Goal: Task Accomplishment & Management: Manage account settings

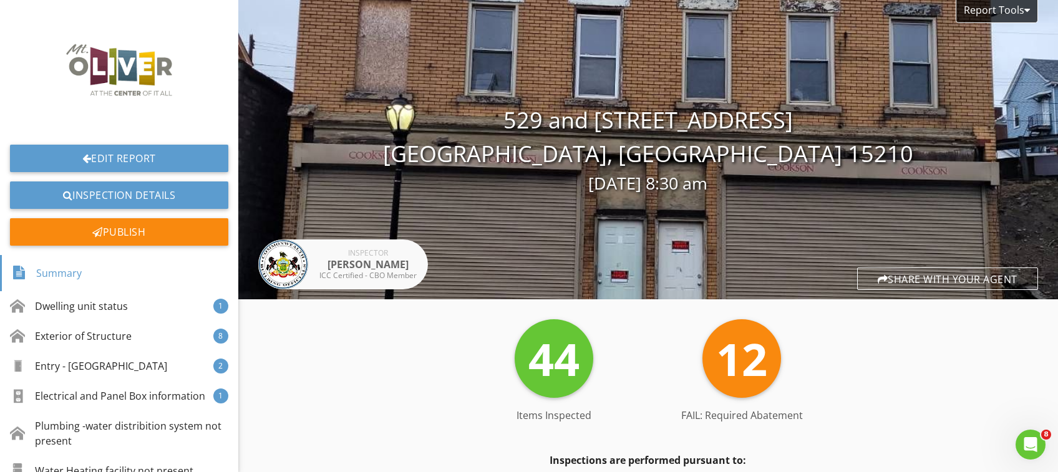
scroll to position [304, 0]
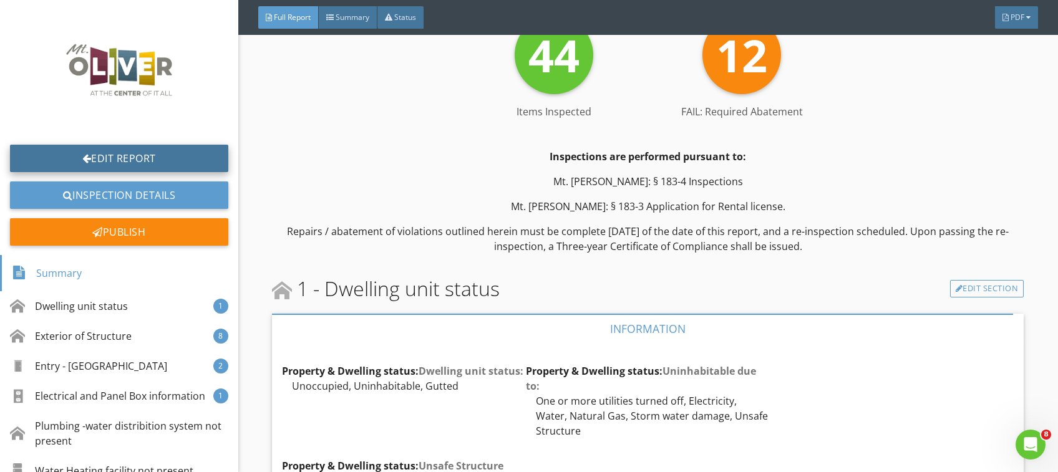
click at [127, 167] on link "Edit Report" at bounding box center [119, 158] width 218 height 27
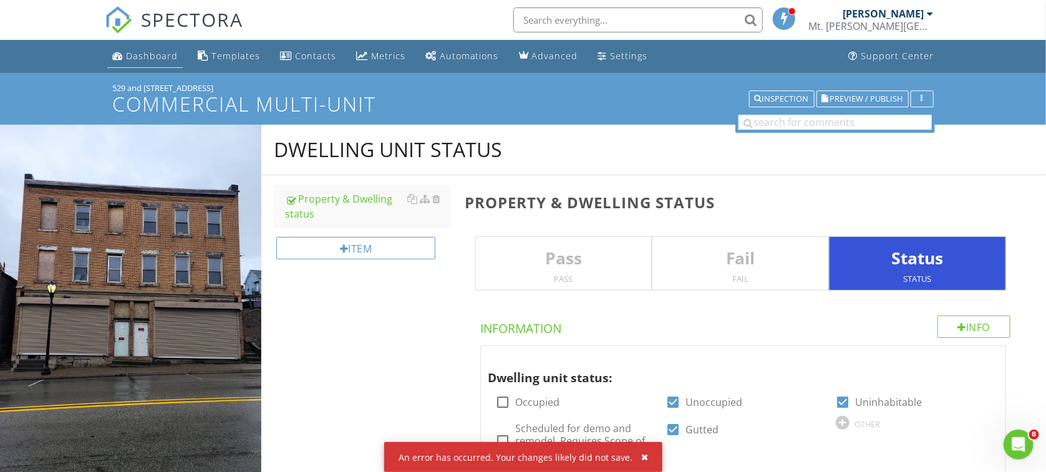
click at [130, 58] on div "Dashboard" at bounding box center [152, 56] width 52 height 12
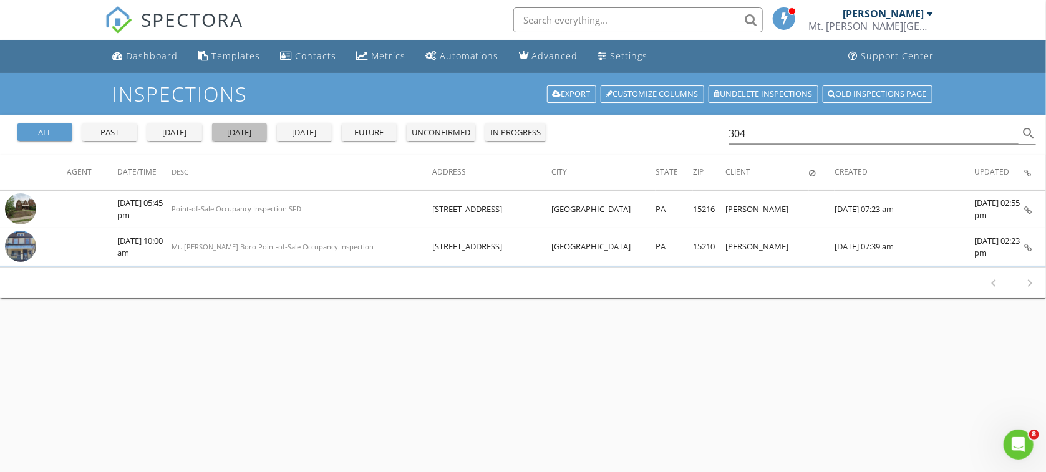
click at [241, 138] on div "today" at bounding box center [239, 133] width 45 height 12
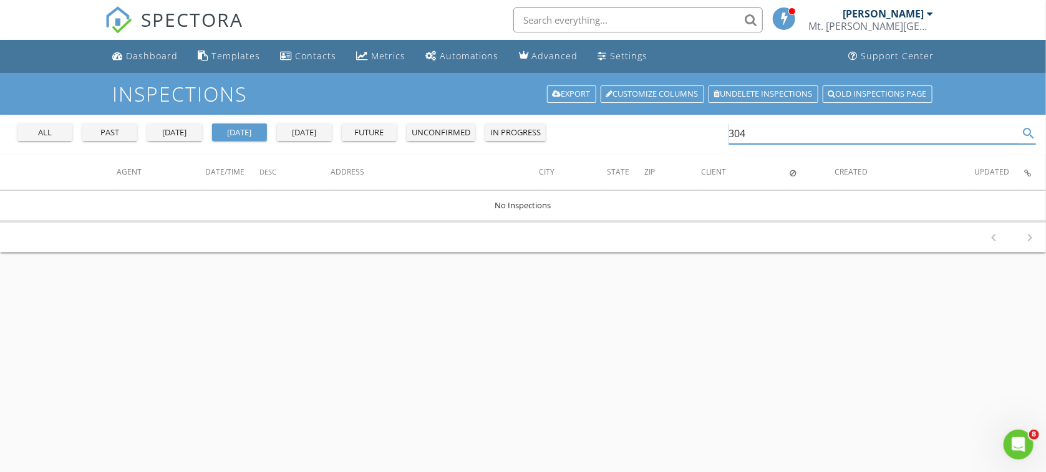
drag, startPoint x: 747, startPoint y: 130, endPoint x: 552, endPoint y: 168, distance: 198.3
click at [729, 137] on input "304" at bounding box center [874, 133] width 290 height 21
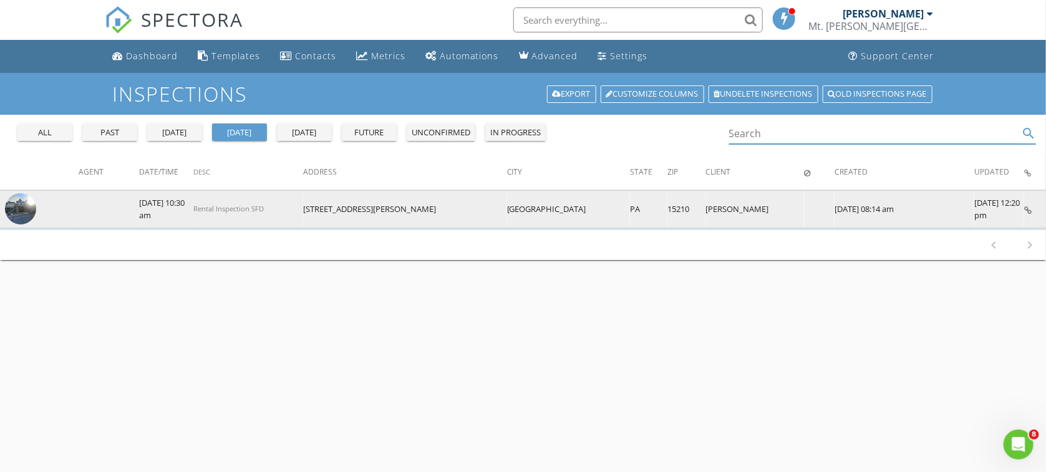
click at [28, 206] on img at bounding box center [20, 208] width 31 height 31
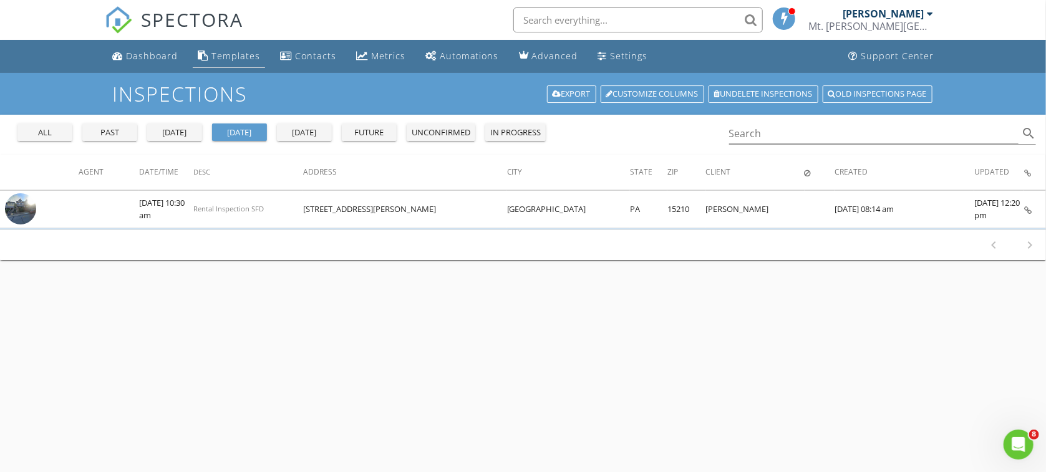
click at [245, 58] on div "Templates" at bounding box center [235, 56] width 49 height 12
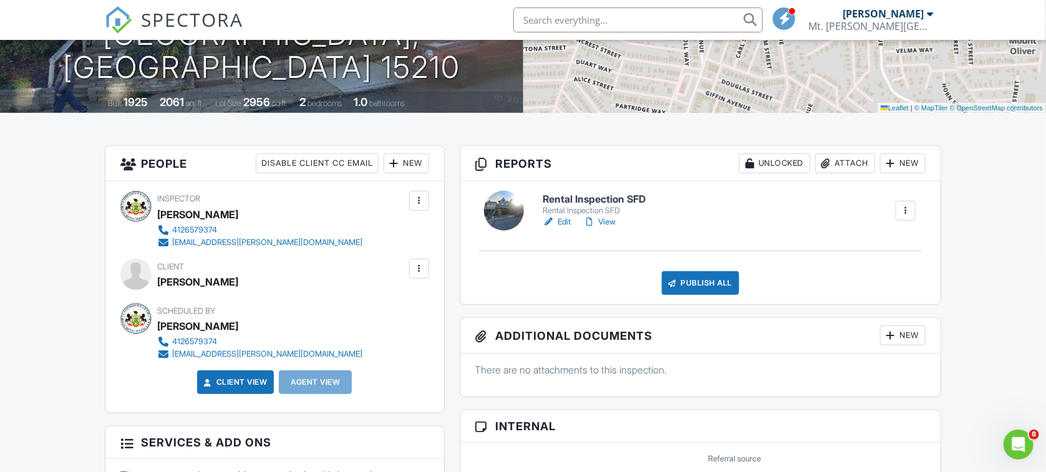
click at [564, 220] on link "Edit" at bounding box center [557, 222] width 28 height 12
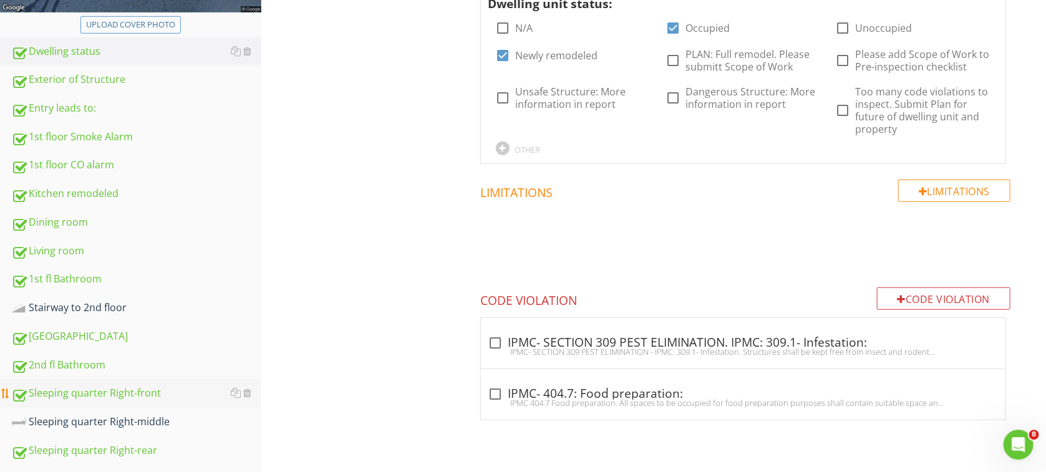
scroll to position [440, 0]
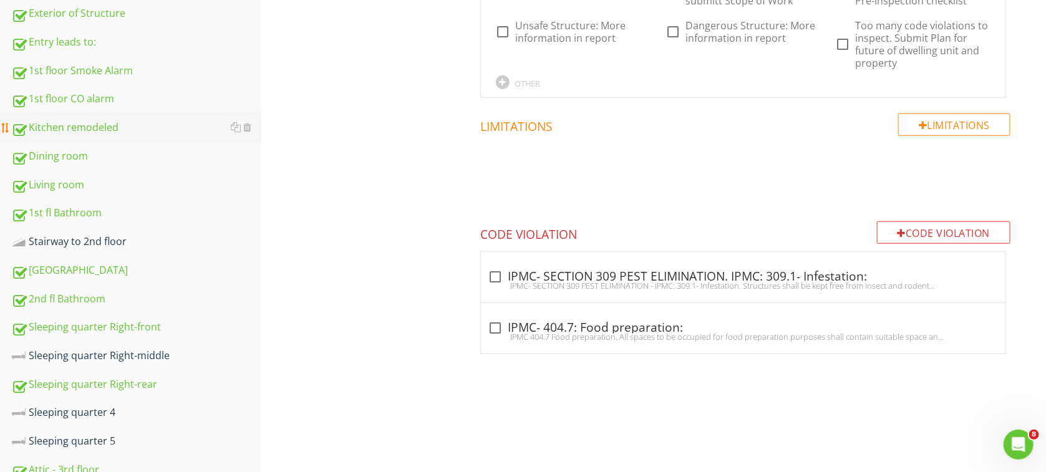
click at [96, 128] on div "Kitchen remodeled" at bounding box center [136, 128] width 250 height 16
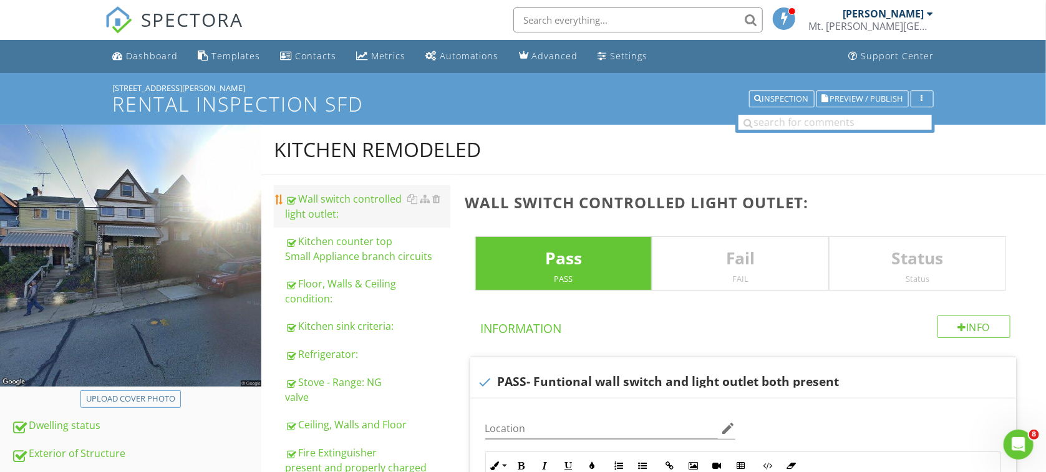
click at [299, 206] on div "Wall switch controlled light outlet:" at bounding box center [367, 206] width 165 height 30
click at [314, 248] on div "Kitchen counter top Small Appliance branch circuits" at bounding box center [367, 249] width 165 height 30
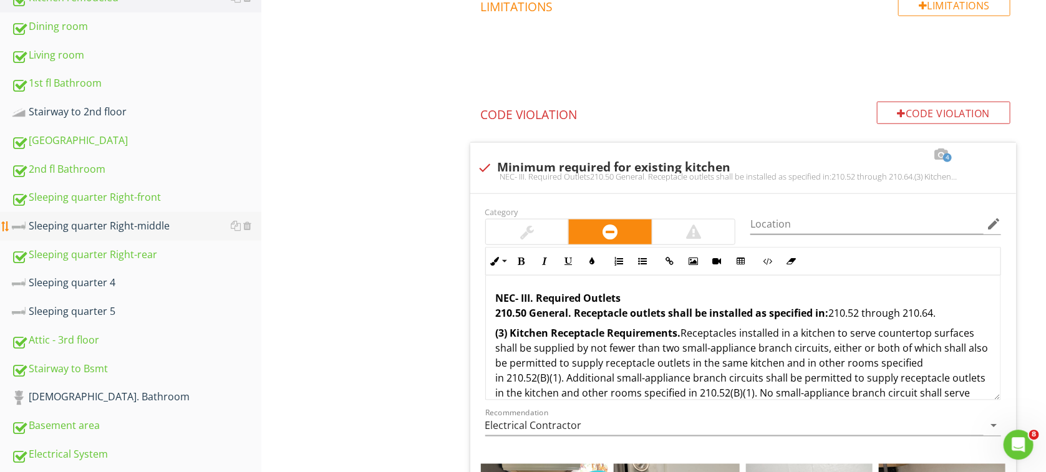
scroll to position [661, 0]
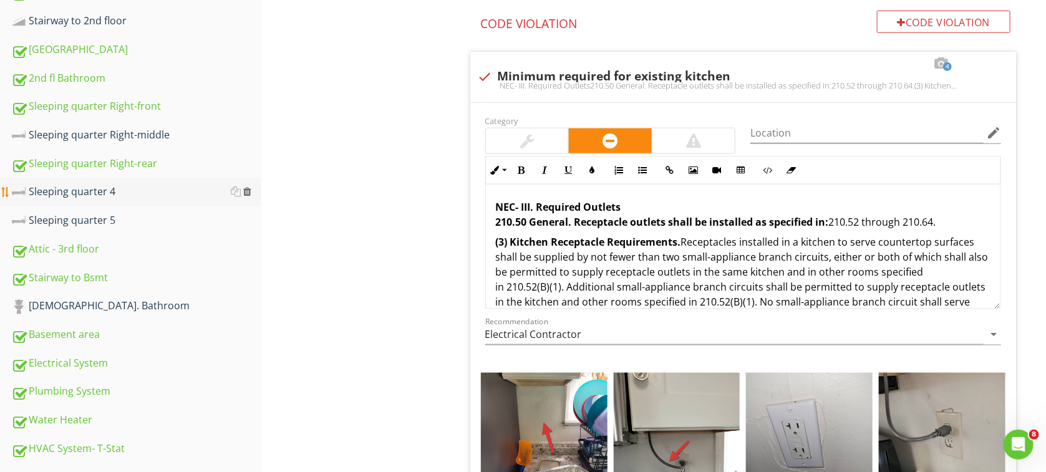
click at [250, 191] on div at bounding box center [247, 191] width 8 height 10
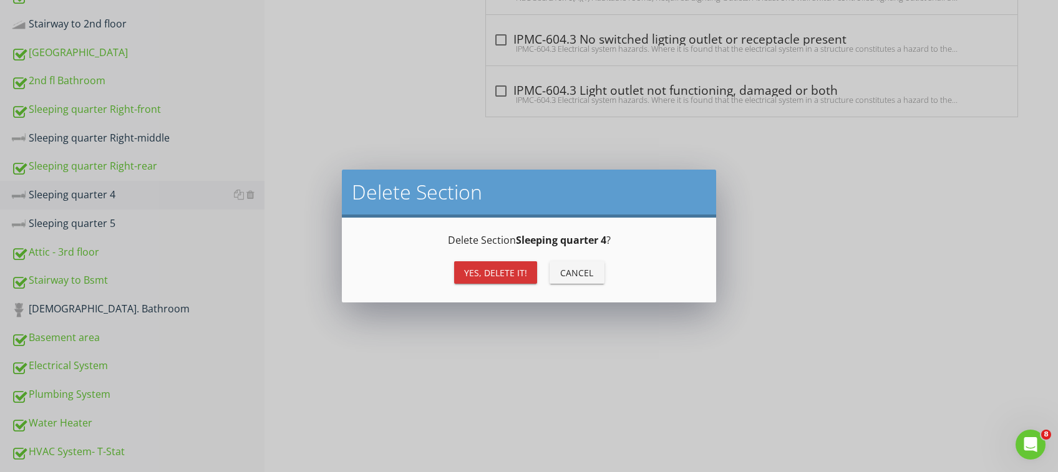
click at [485, 275] on div "Yes, Delete it!" at bounding box center [495, 272] width 63 height 13
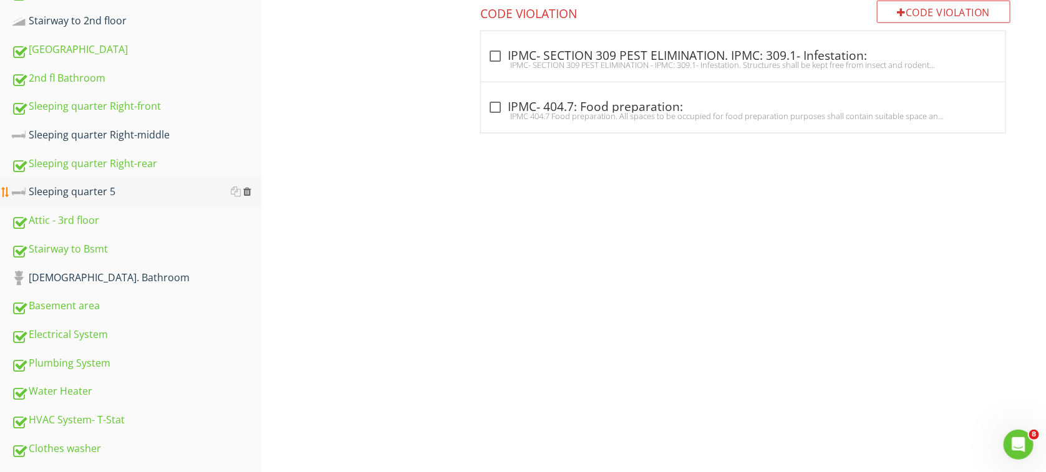
click at [244, 196] on div at bounding box center [247, 191] width 8 height 10
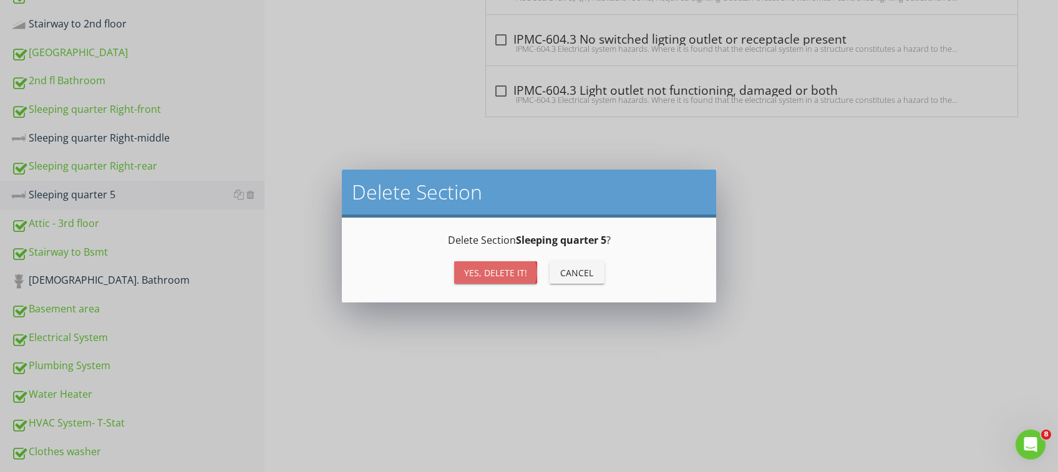
click at [497, 271] on div "Yes, Delete it!" at bounding box center [495, 272] width 63 height 13
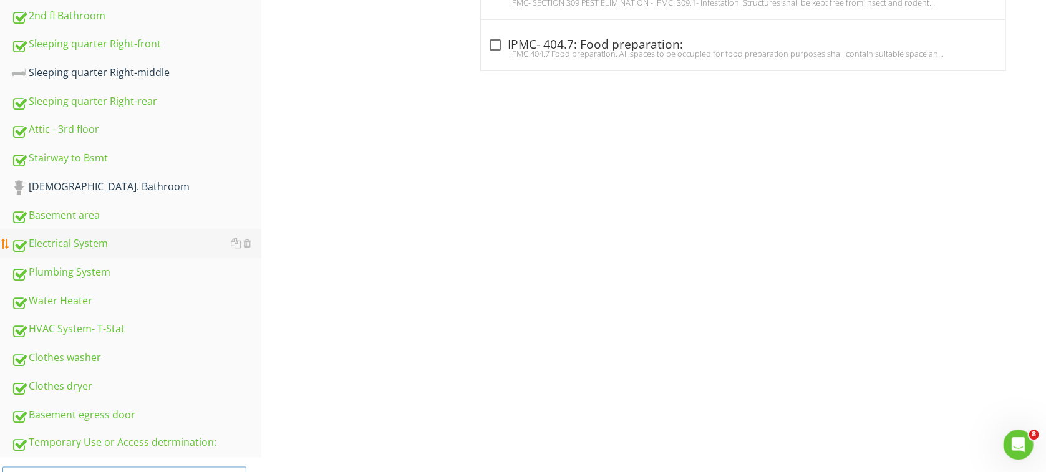
scroll to position [775, 0]
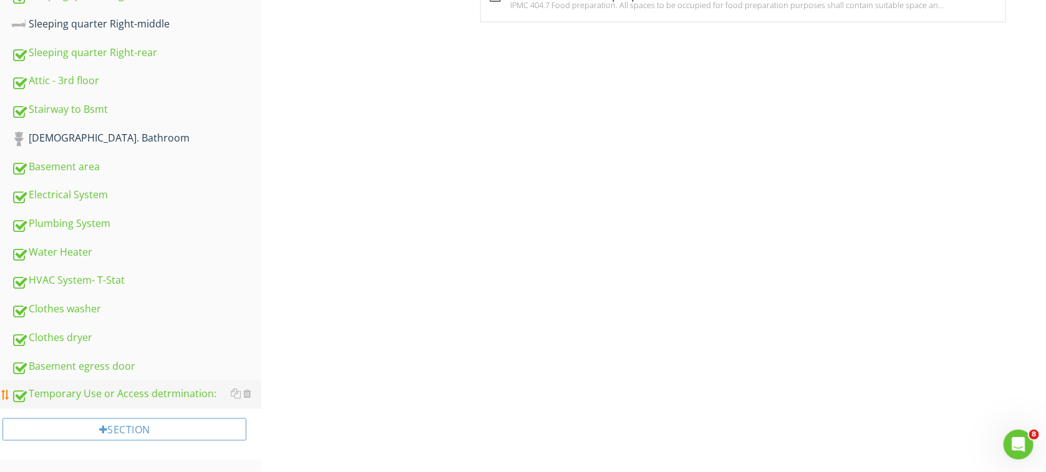
click at [163, 395] on div "Temporary Use or Access detrmination:" at bounding box center [136, 395] width 250 height 16
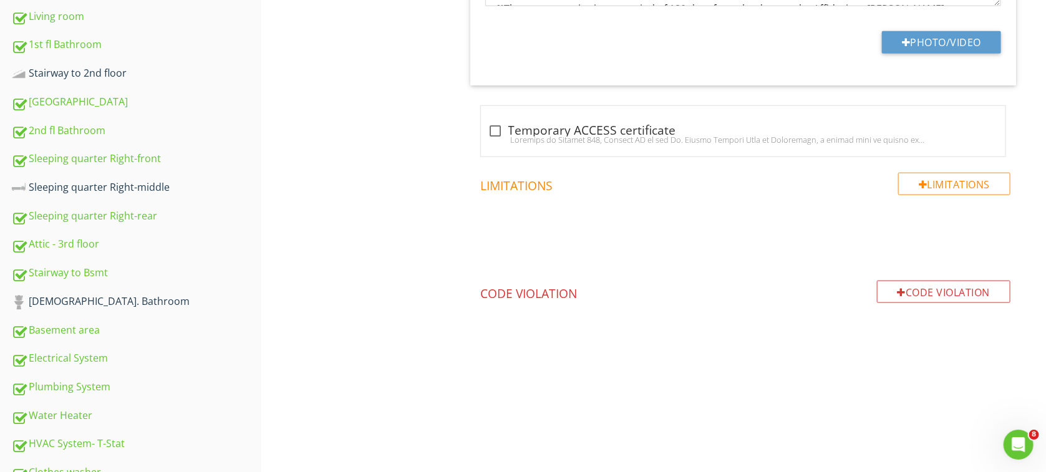
scroll to position [580, 0]
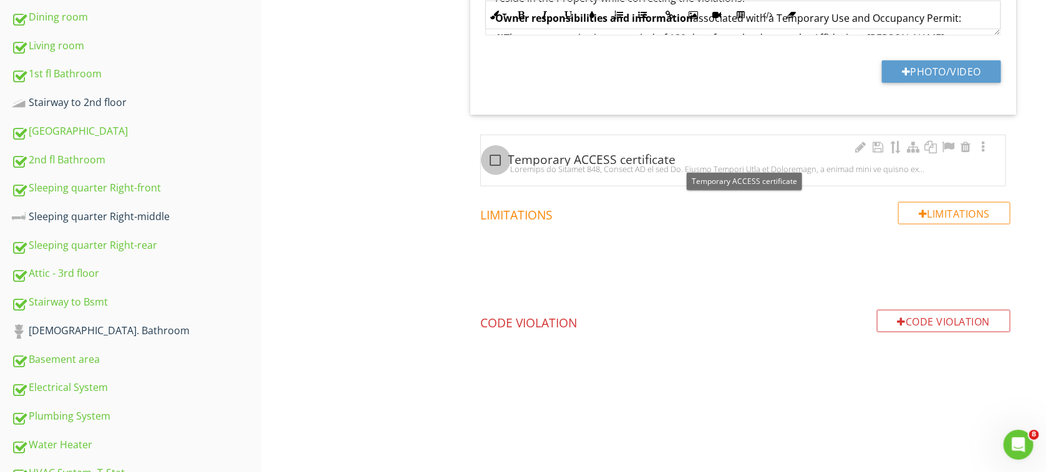
click at [499, 153] on div at bounding box center [495, 159] width 21 height 21
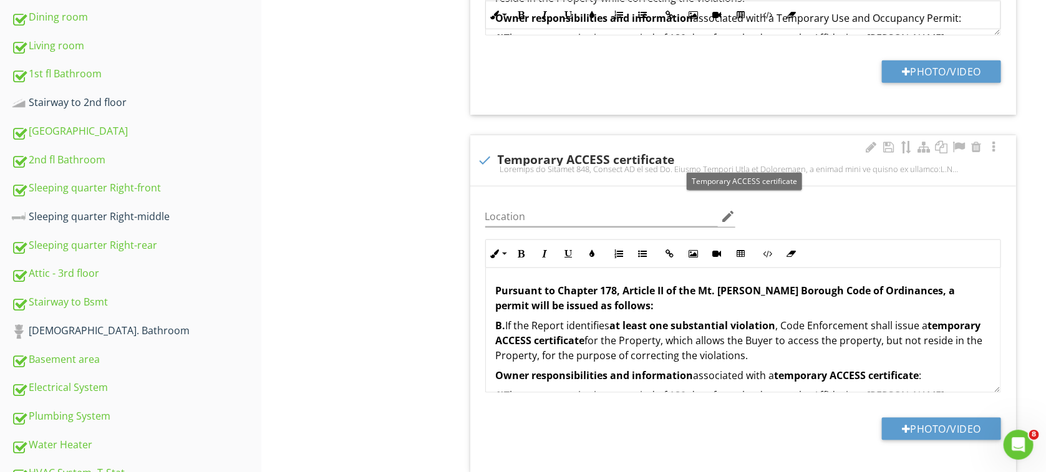
click at [483, 161] on div at bounding box center [485, 159] width 21 height 21
checkbox input "true"
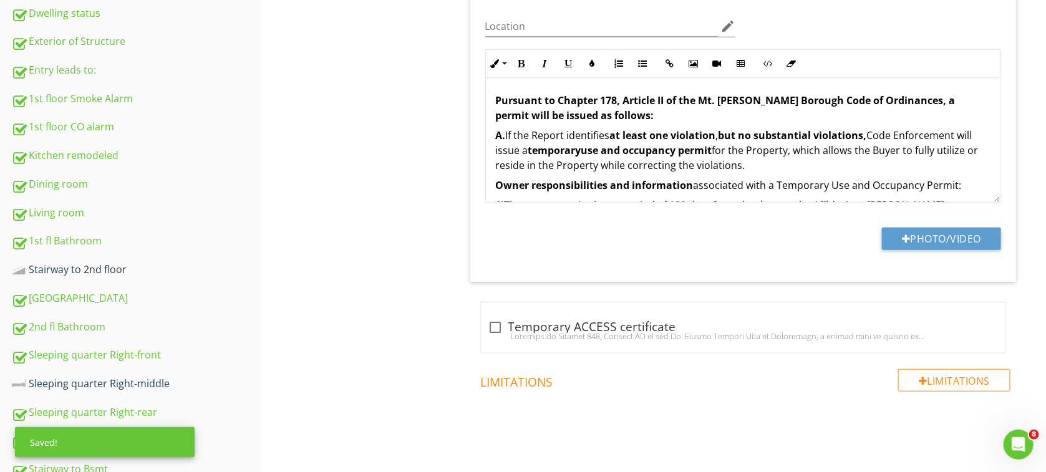
scroll to position [359, 0]
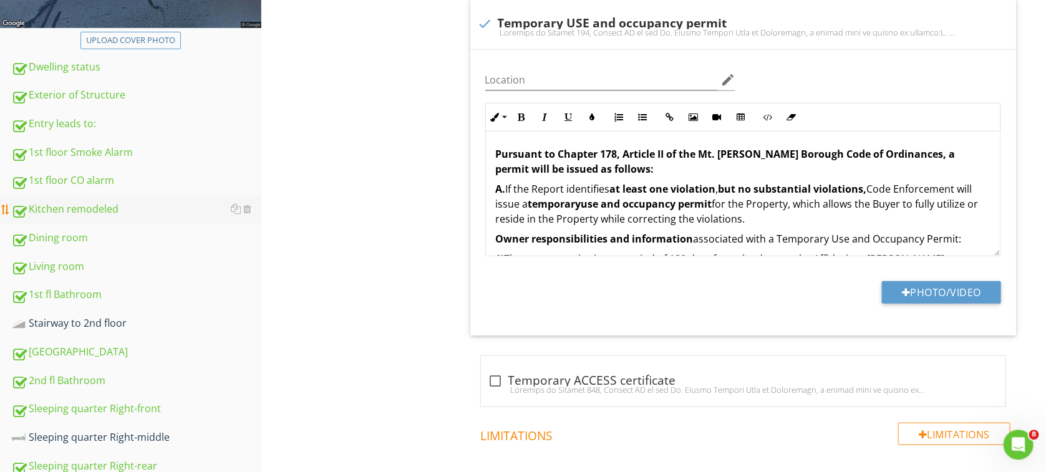
click at [82, 206] on div "Kitchen remodeled" at bounding box center [136, 209] width 250 height 16
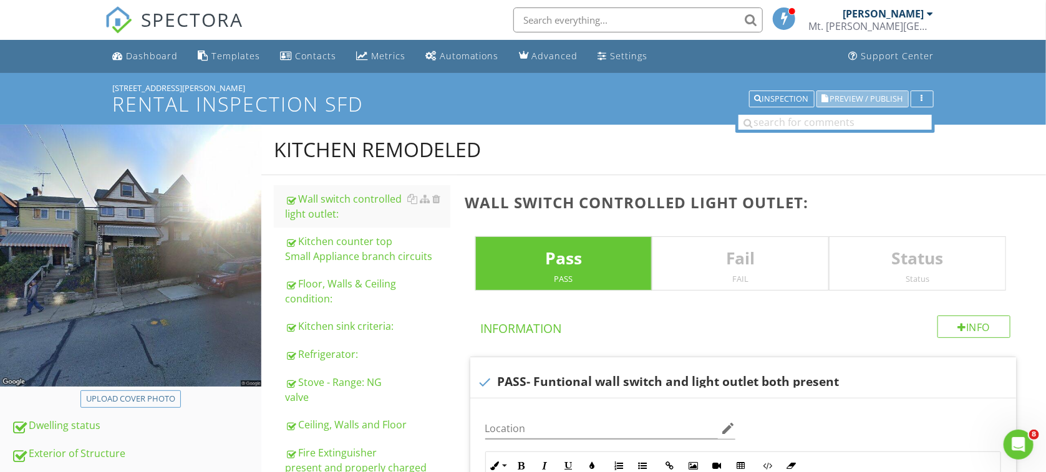
click at [866, 100] on span "Preview / Publish" at bounding box center [866, 99] width 73 height 8
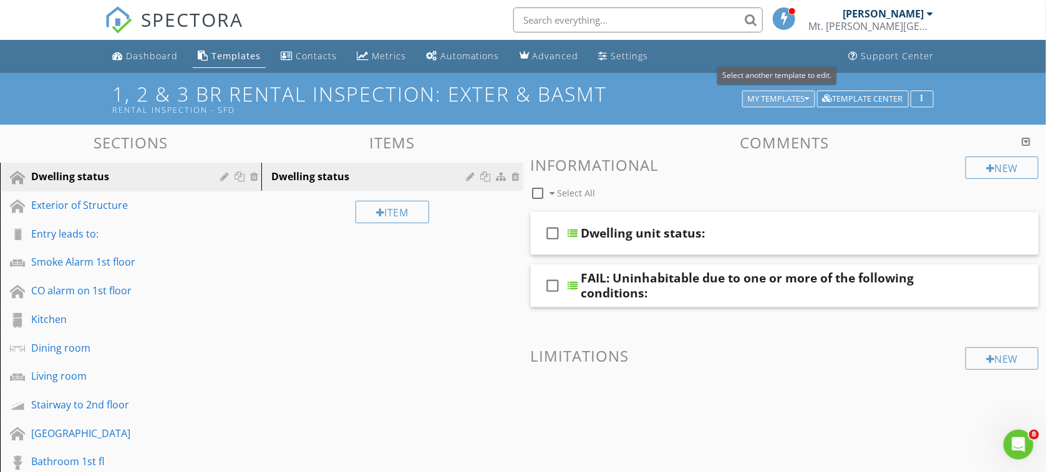
click at [796, 100] on div "My Templates" at bounding box center [779, 99] width 62 height 9
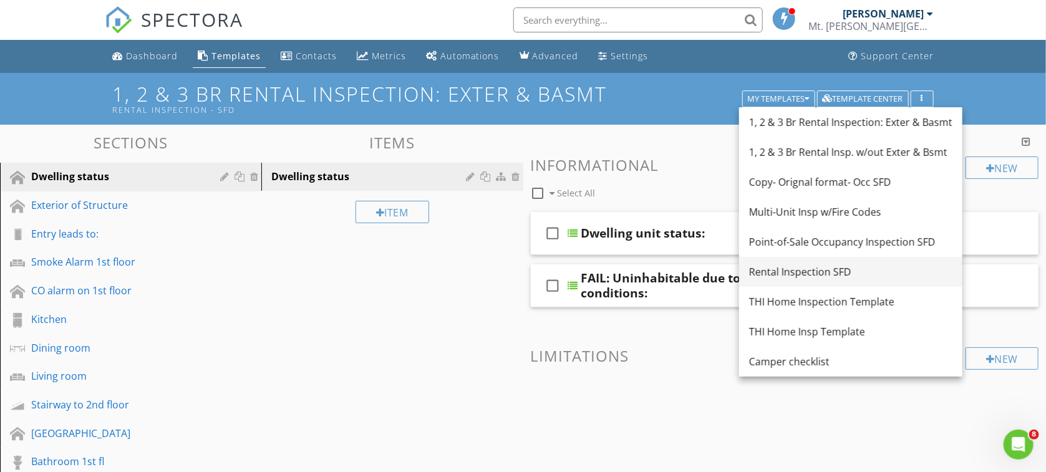
click at [811, 265] on div "Rental Inspection SFD" at bounding box center [850, 271] width 203 height 15
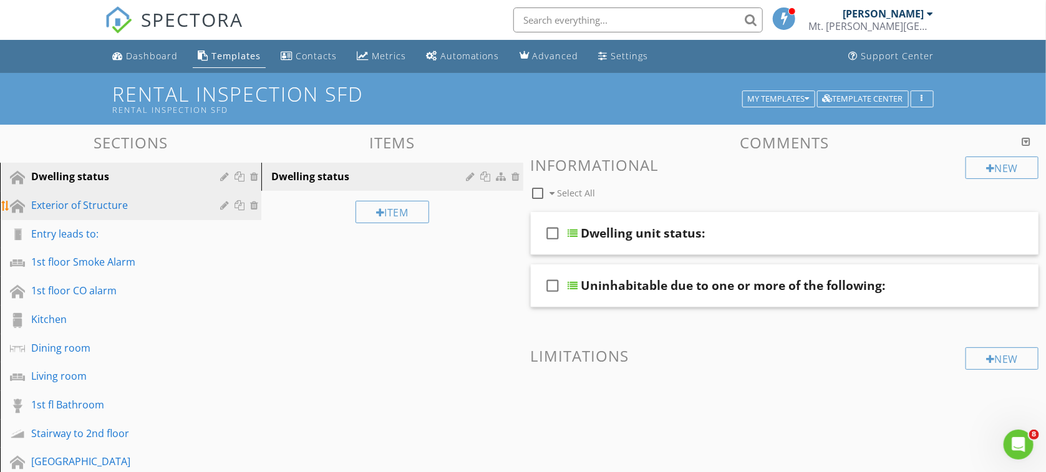
click at [75, 201] on div "Exterior of Structure" at bounding box center [116, 205] width 171 height 15
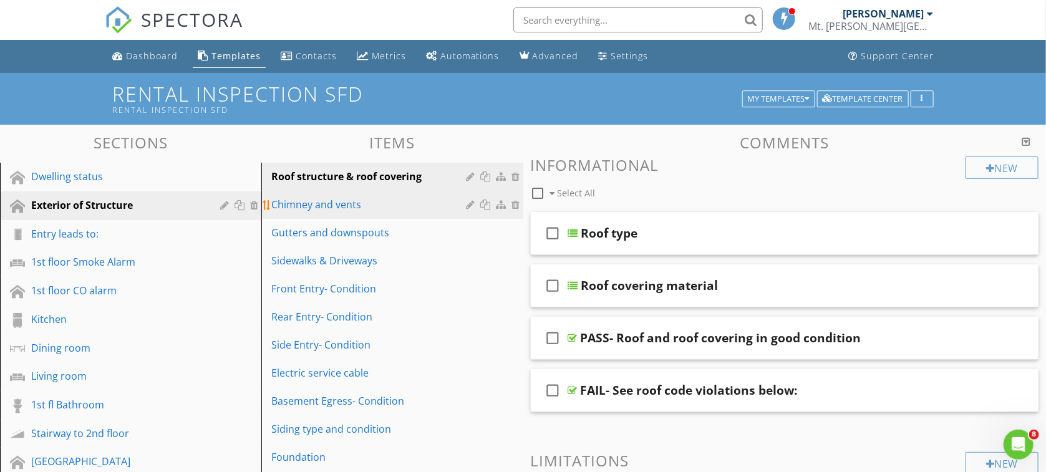
click at [325, 205] on div "Chimney and vents" at bounding box center [370, 204] width 198 height 15
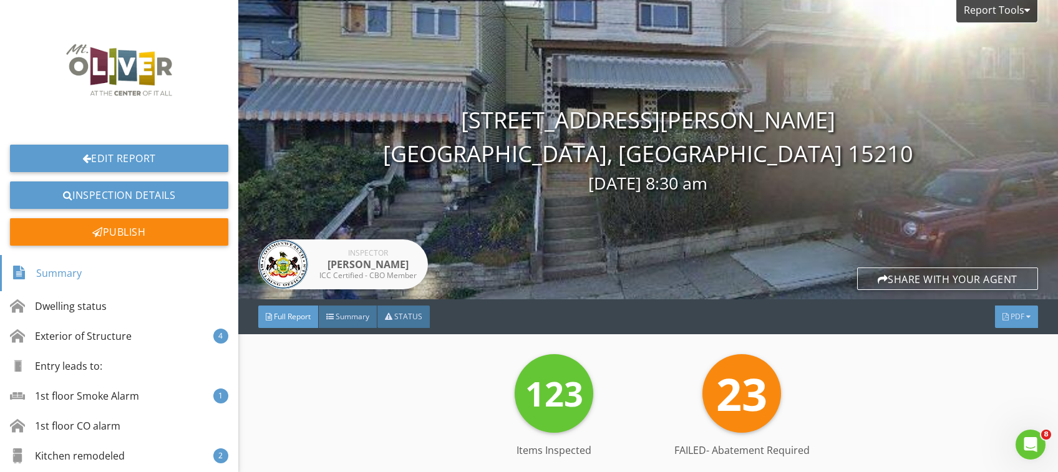
click at [1002, 317] on div at bounding box center [1005, 316] width 6 height 7
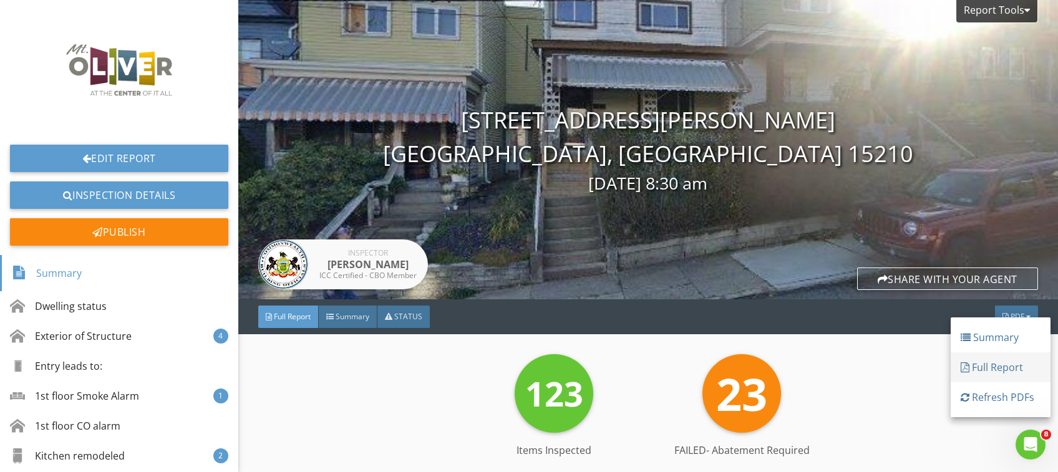
click at [1004, 374] on div "Full Report" at bounding box center [1000, 367] width 80 height 15
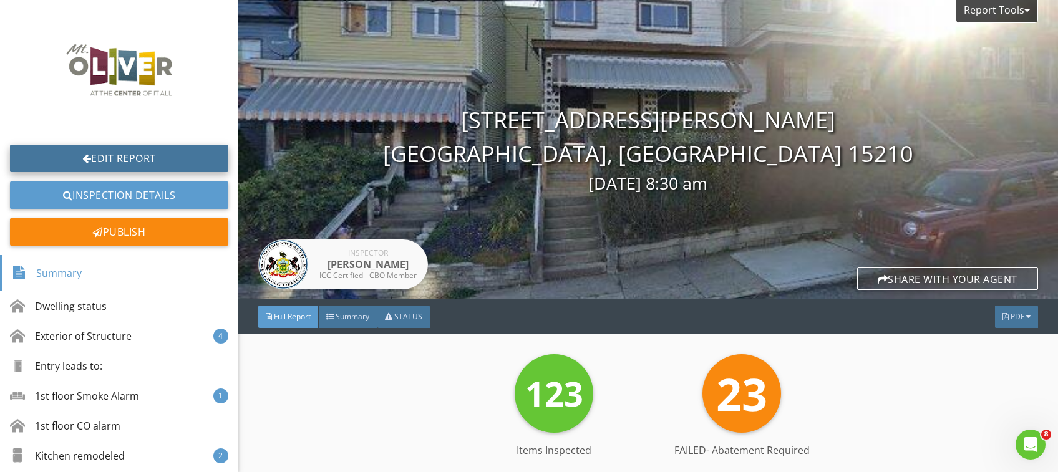
click at [129, 157] on link "Edit Report" at bounding box center [119, 158] width 218 height 27
